Goal: Complete application form: Complete application form

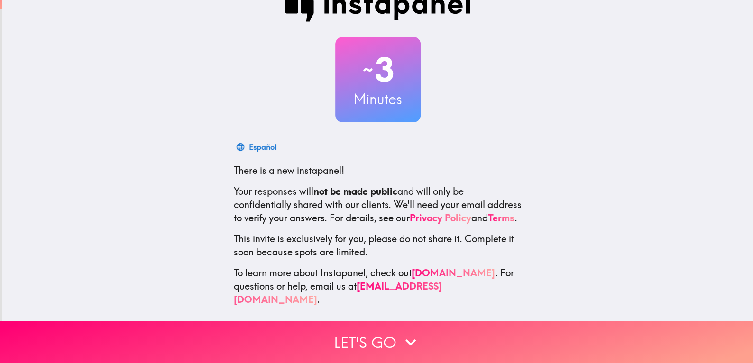
scroll to position [31, 0]
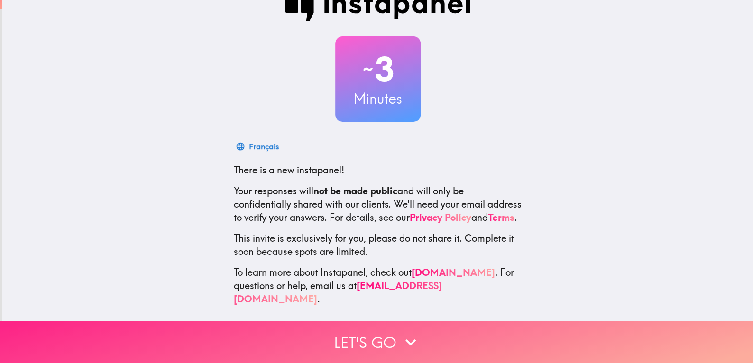
click at [391, 340] on button "Let's go" at bounding box center [376, 342] width 753 height 42
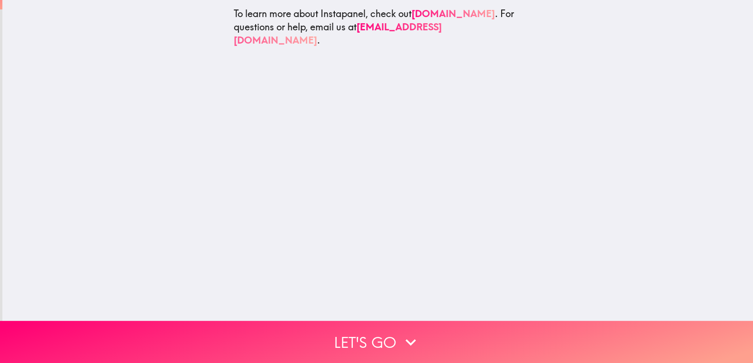
scroll to position [0, 0]
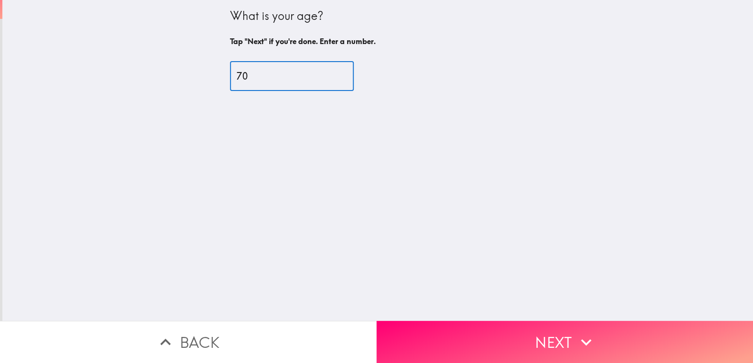
click at [327, 72] on input "70" at bounding box center [292, 76] width 124 height 29
click at [327, 72] on input "71" at bounding box center [292, 76] width 124 height 29
type input "72"
click at [327, 72] on input "72" at bounding box center [292, 76] width 124 height 29
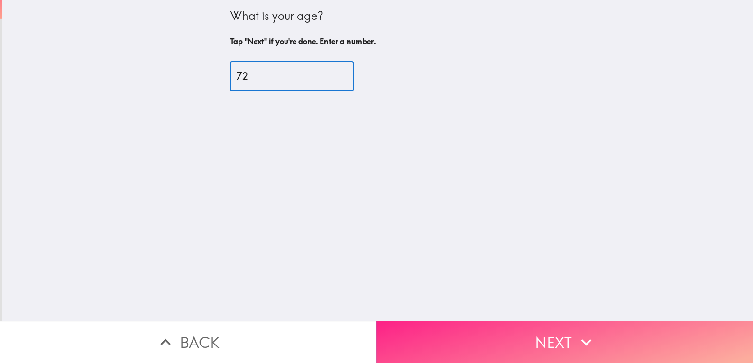
click at [543, 333] on button "Next" at bounding box center [565, 342] width 377 height 42
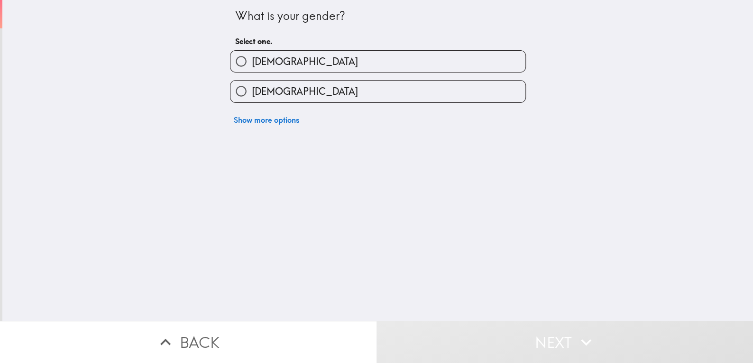
click at [232, 91] on input "[DEMOGRAPHIC_DATA]" at bounding box center [240, 91] width 21 height 21
radio input "true"
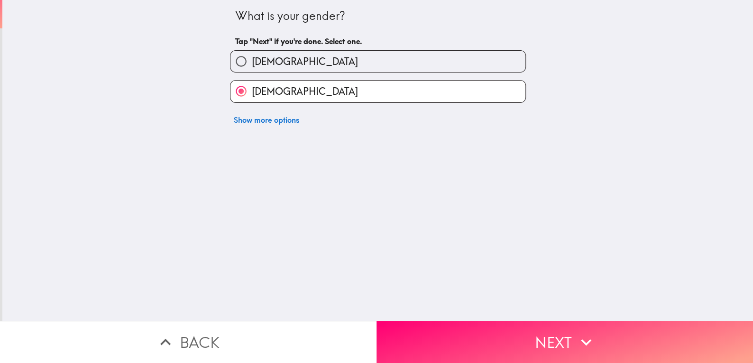
click at [556, 335] on button "Next" at bounding box center [565, 342] width 377 height 42
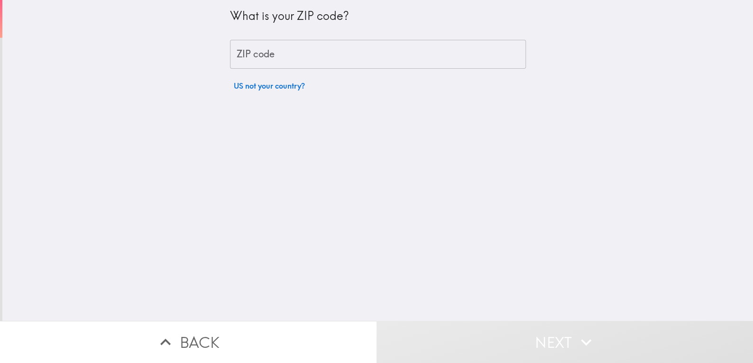
click at [256, 53] on input "ZIP code" at bounding box center [378, 54] width 296 height 29
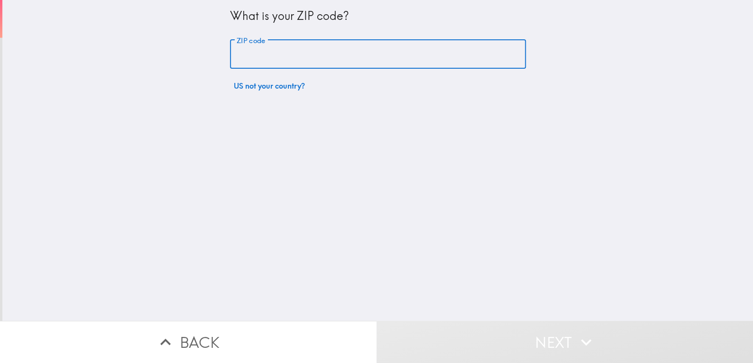
type input "85032"
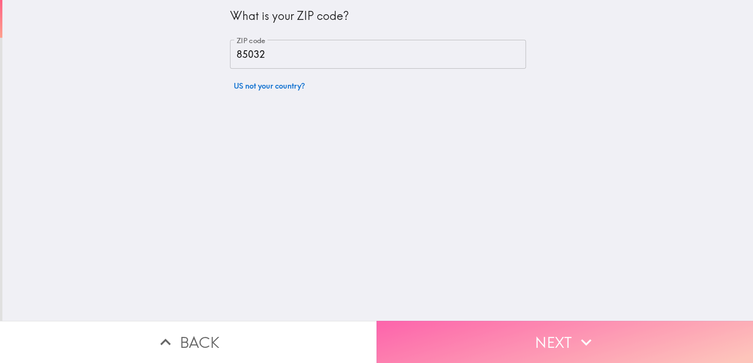
drag, startPoint x: 532, startPoint y: 335, endPoint x: 587, endPoint y: 290, distance: 71.1
click at [532, 335] on button "Next" at bounding box center [565, 342] width 377 height 42
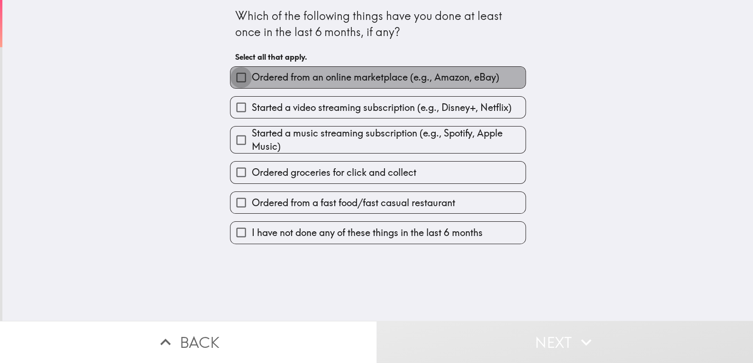
click at [234, 76] on input "Ordered from an online marketplace (e.g., Amazon, eBay)" at bounding box center [240, 77] width 21 height 21
checkbox input "true"
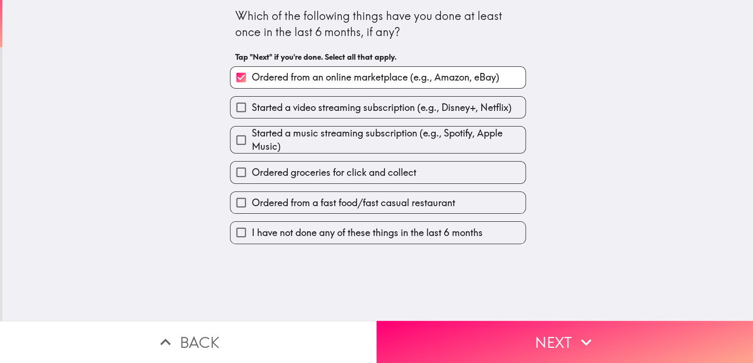
click at [236, 174] on input "Ordered groceries for click and collect" at bounding box center [240, 172] width 21 height 21
checkbox input "true"
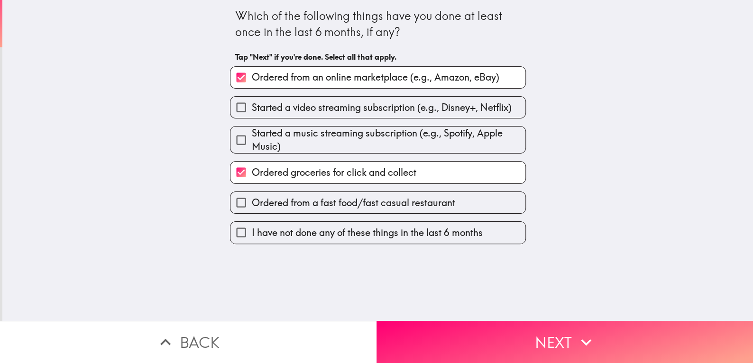
click at [233, 206] on input "Ordered from a fast food/fast casual restaurant" at bounding box center [240, 202] width 21 height 21
checkbox input "true"
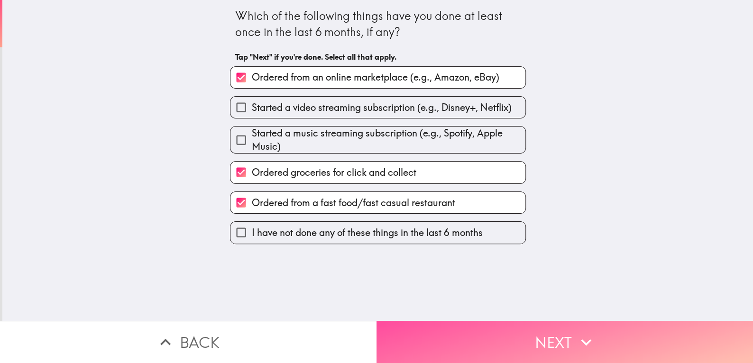
drag, startPoint x: 552, startPoint y: 342, endPoint x: 575, endPoint y: 319, distance: 33.2
click at [551, 342] on button "Next" at bounding box center [565, 342] width 377 height 42
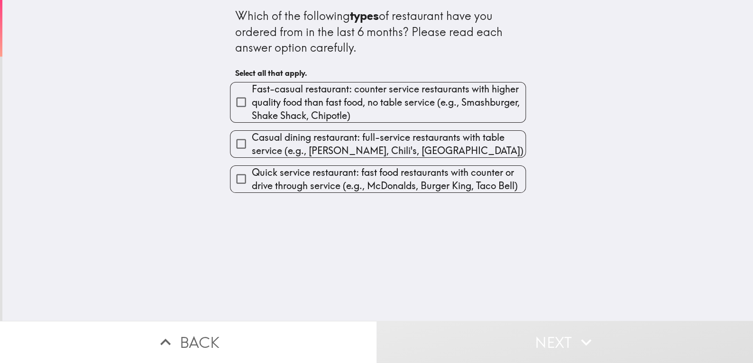
click at [231, 177] on input "Quick service restaurant: fast food restaurants with counter or drive through s…" at bounding box center [240, 178] width 21 height 21
checkbox input "true"
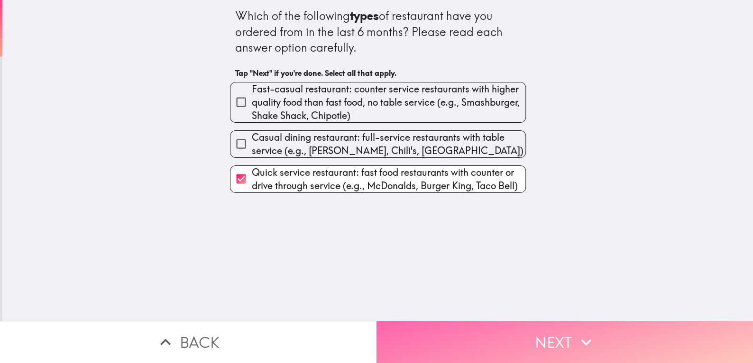
click at [535, 349] on button "Next" at bounding box center [565, 342] width 377 height 42
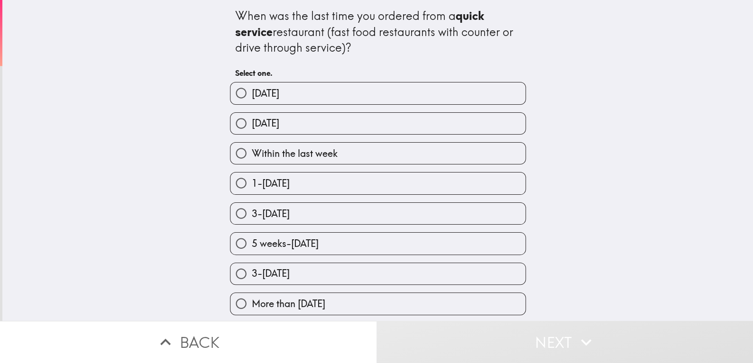
click at [232, 152] on input "Within the last week" at bounding box center [240, 153] width 21 height 21
radio input "true"
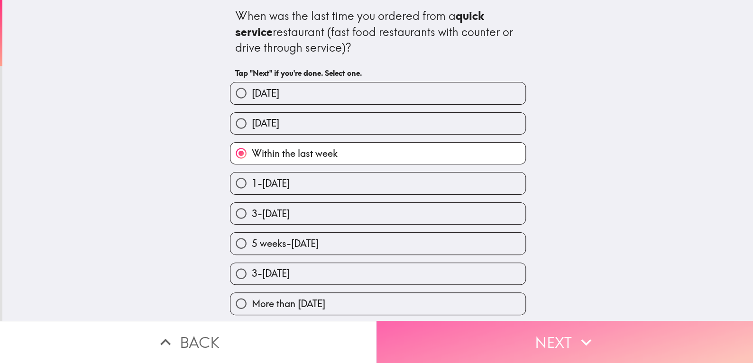
click at [606, 340] on button "Next" at bounding box center [565, 342] width 377 height 42
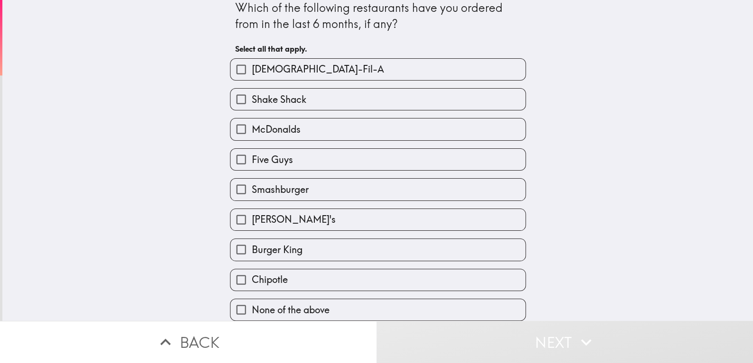
scroll to position [13, 0]
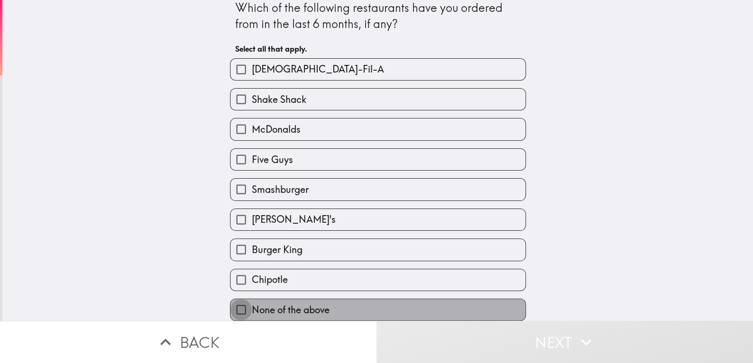
click at [230, 304] on input "None of the above" at bounding box center [240, 309] width 21 height 21
checkbox input "true"
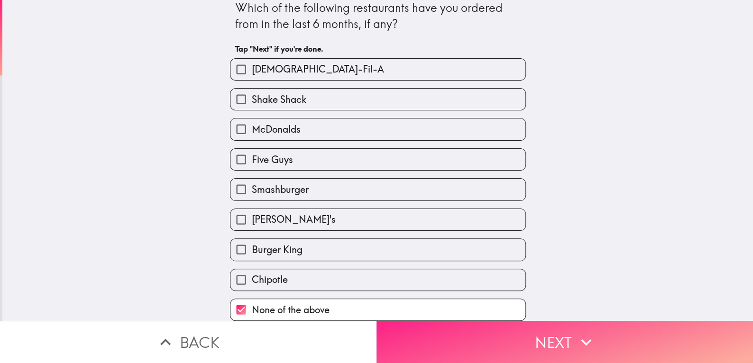
click at [647, 345] on button "Next" at bounding box center [565, 342] width 377 height 42
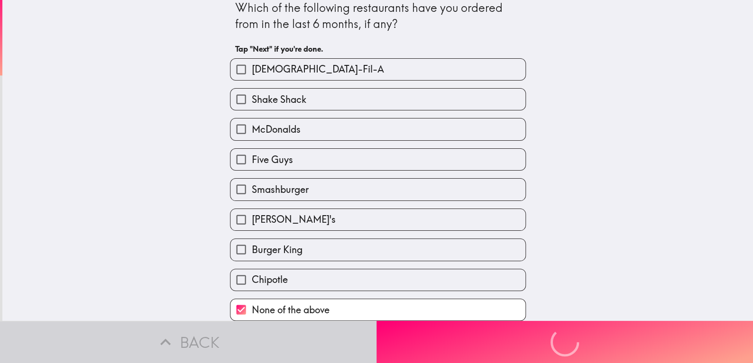
scroll to position [0, 0]
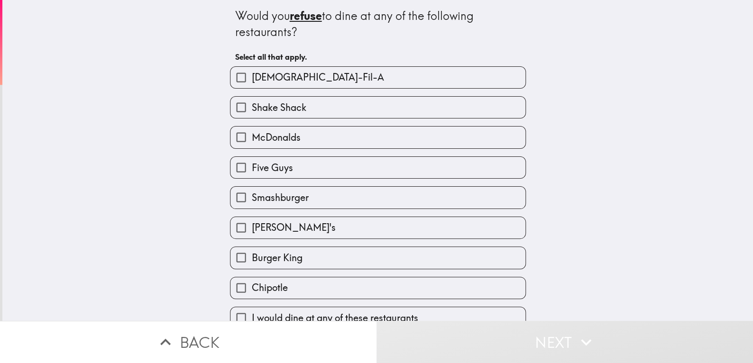
click at [235, 75] on input "[DEMOGRAPHIC_DATA]-Fil-A" at bounding box center [240, 77] width 21 height 21
checkbox input "true"
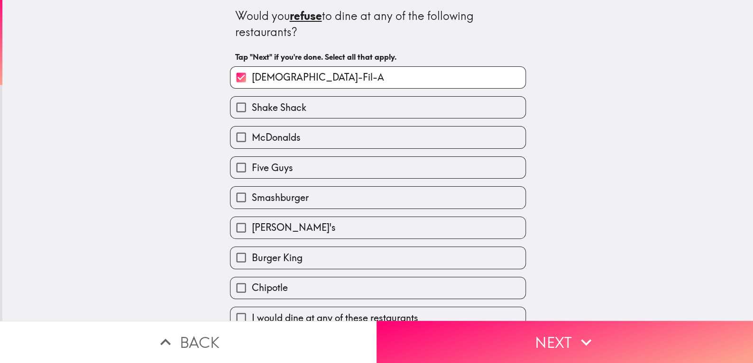
scroll to position [13, 0]
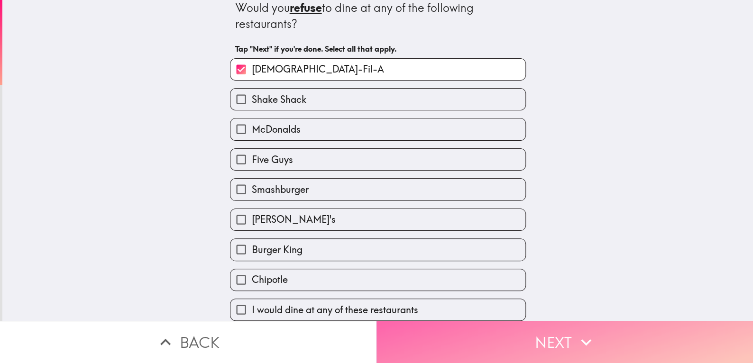
click at [612, 342] on button "Next" at bounding box center [565, 342] width 377 height 42
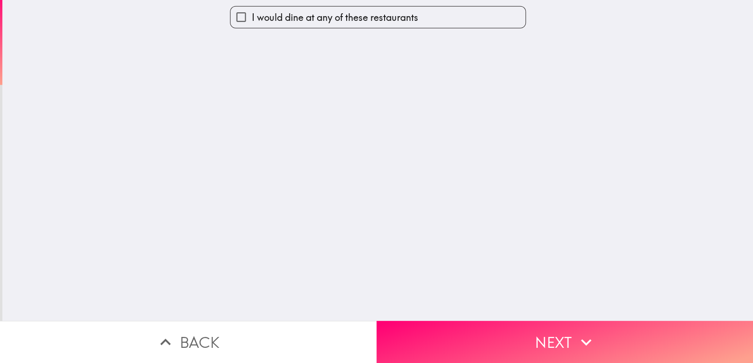
scroll to position [0, 0]
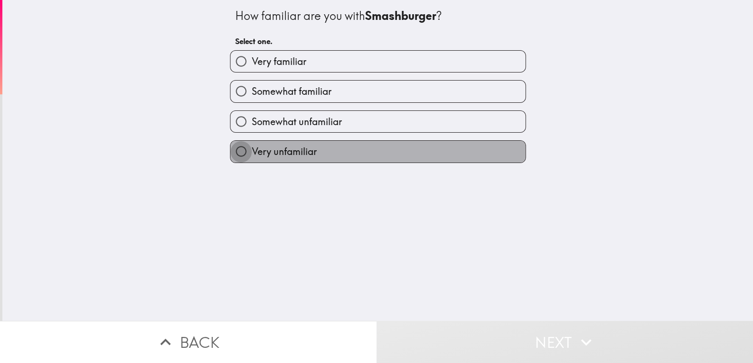
click at [233, 149] on input "Very unfamiliar" at bounding box center [240, 151] width 21 height 21
radio input "true"
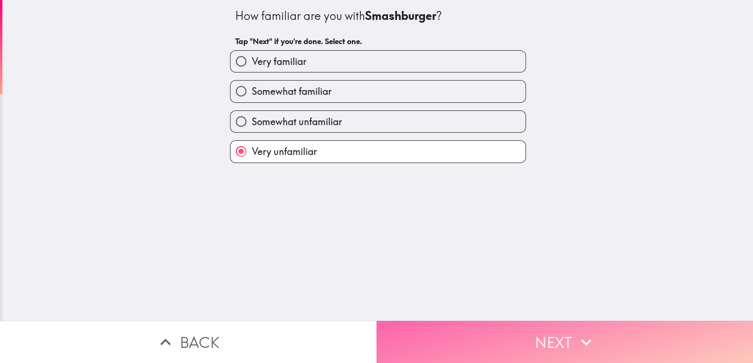
click at [608, 340] on button "Next" at bounding box center [565, 342] width 377 height 42
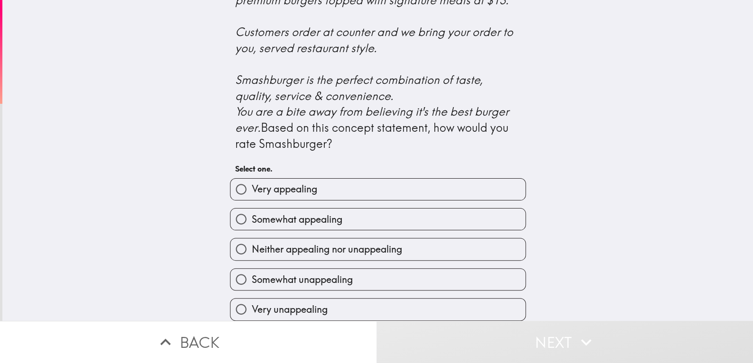
scroll to position [387, 0]
click at [232, 302] on input "Very unappealing" at bounding box center [240, 309] width 21 height 21
radio input "true"
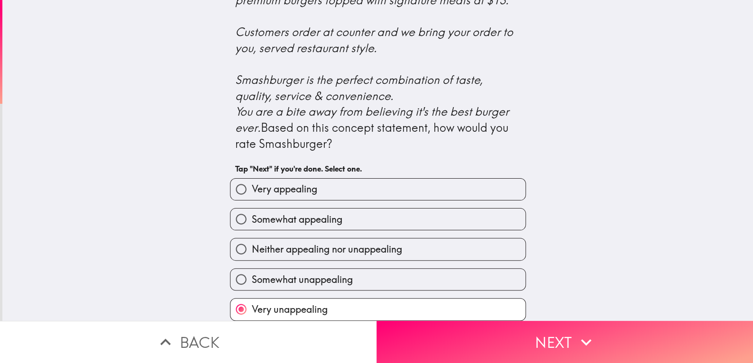
click at [602, 342] on button "Next" at bounding box center [565, 342] width 377 height 42
